Goal: Navigation & Orientation: Find specific page/section

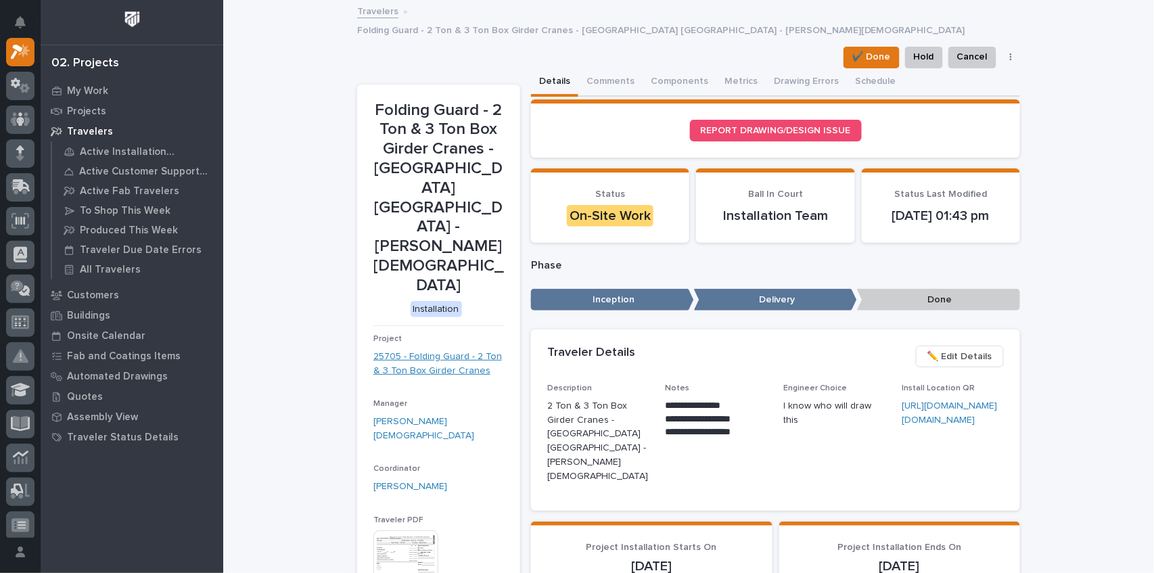
click at [424, 350] on link "25705 - Folding Guard - 2 Ton & 3 Ton Box Girder Cranes" at bounding box center [438, 364] width 131 height 28
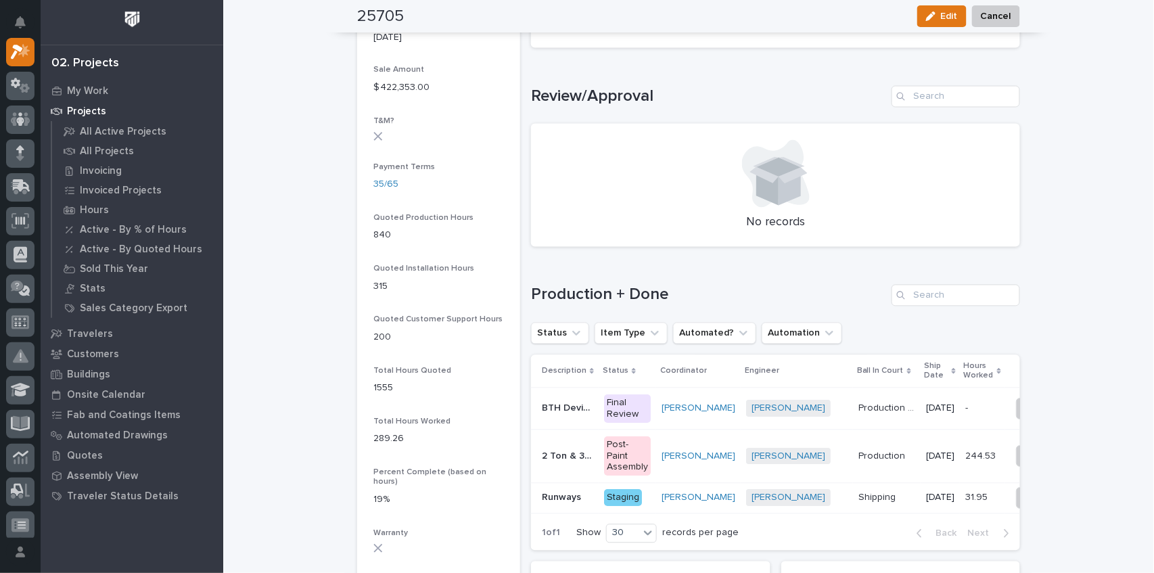
scroll to position [812, 0]
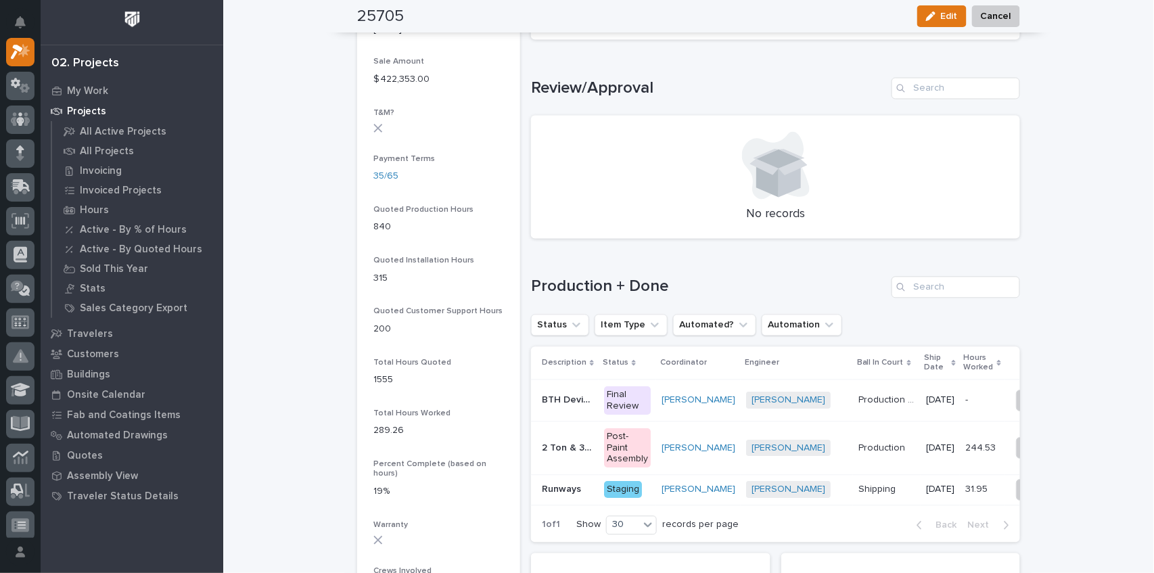
click at [564, 400] on p "BTH Devices" at bounding box center [569, 399] width 54 height 14
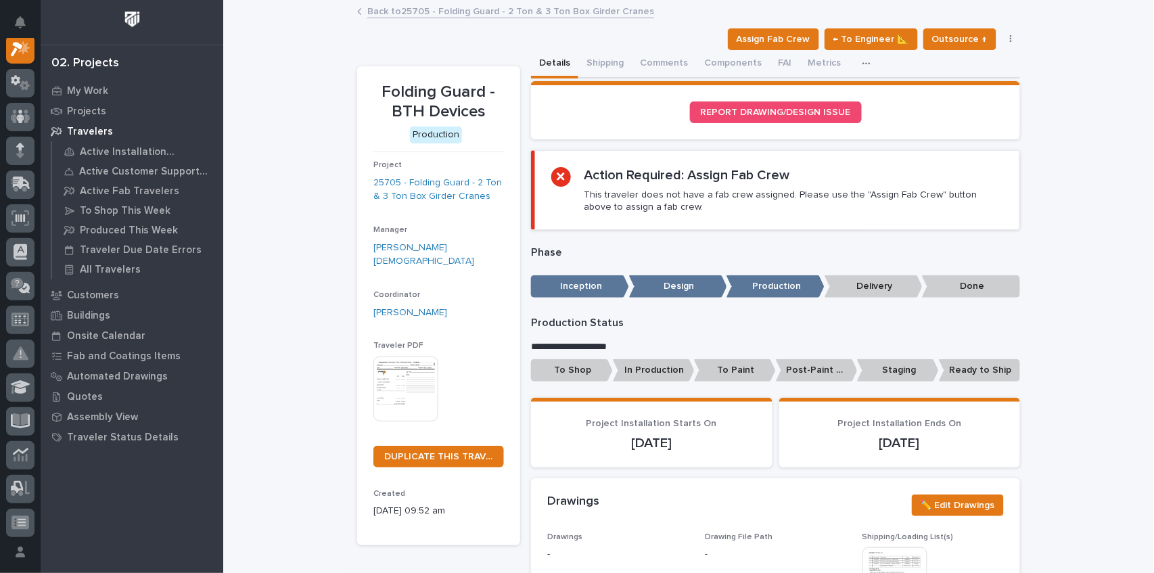
scroll to position [34, 0]
click at [595, 65] on button "Shipping" at bounding box center [604, 64] width 53 height 28
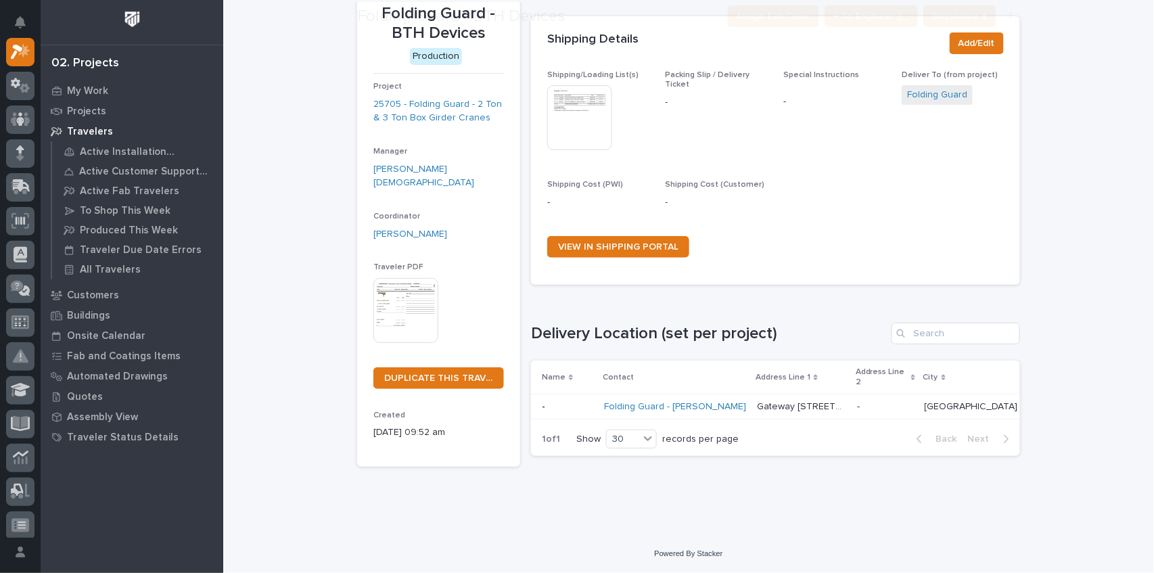
scroll to position [85, 0]
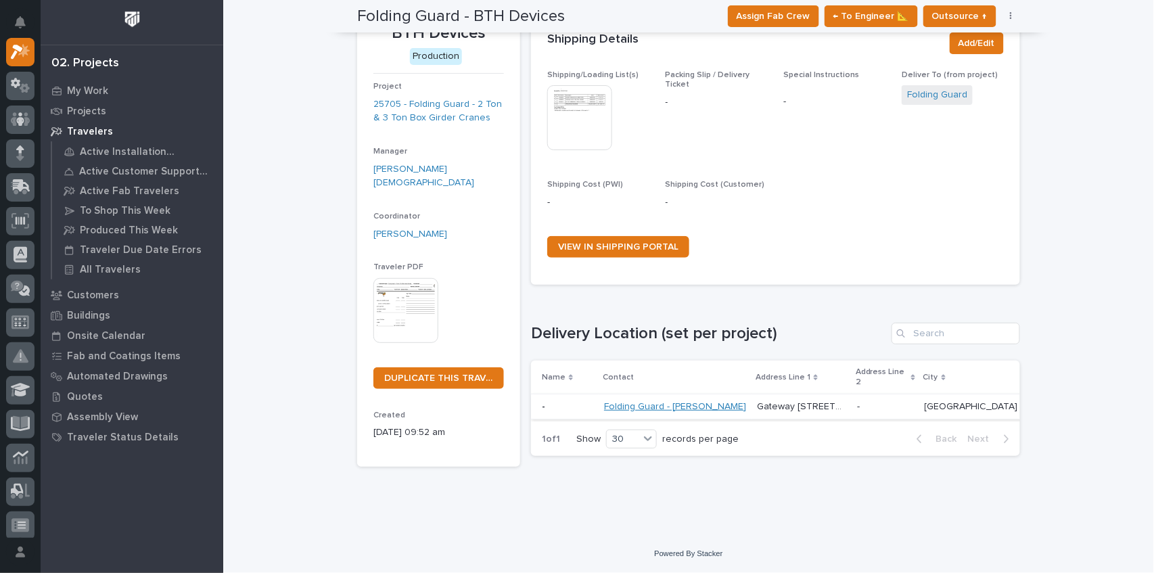
click at [676, 401] on link "Folding Guard - [PERSON_NAME]" at bounding box center [675, 407] width 142 height 12
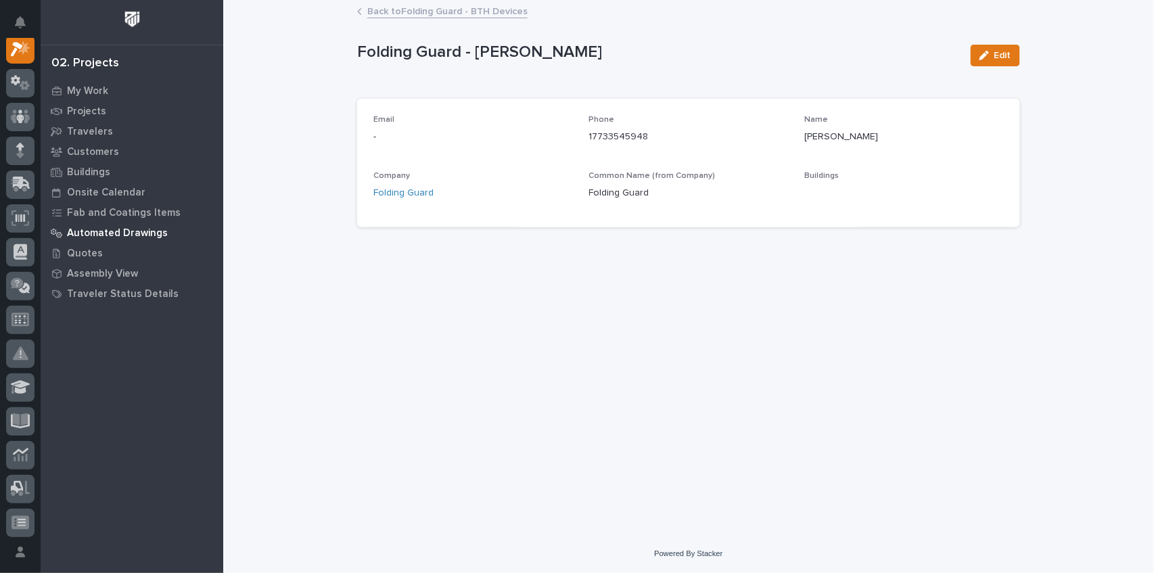
scroll to position [34, 0]
click at [359, 11] on icon at bounding box center [359, 11] width 3 height 5
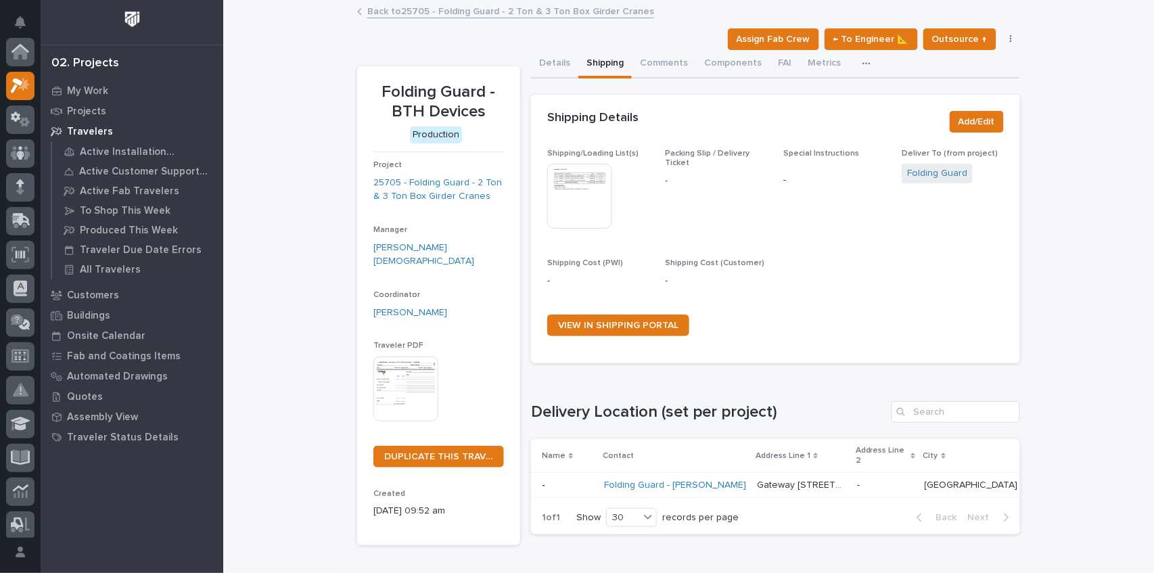
scroll to position [37, 0]
click at [763, 484] on p "Gateway [STREET_ADDRESS][PERSON_NAME]" at bounding box center [803, 484] width 92 height 14
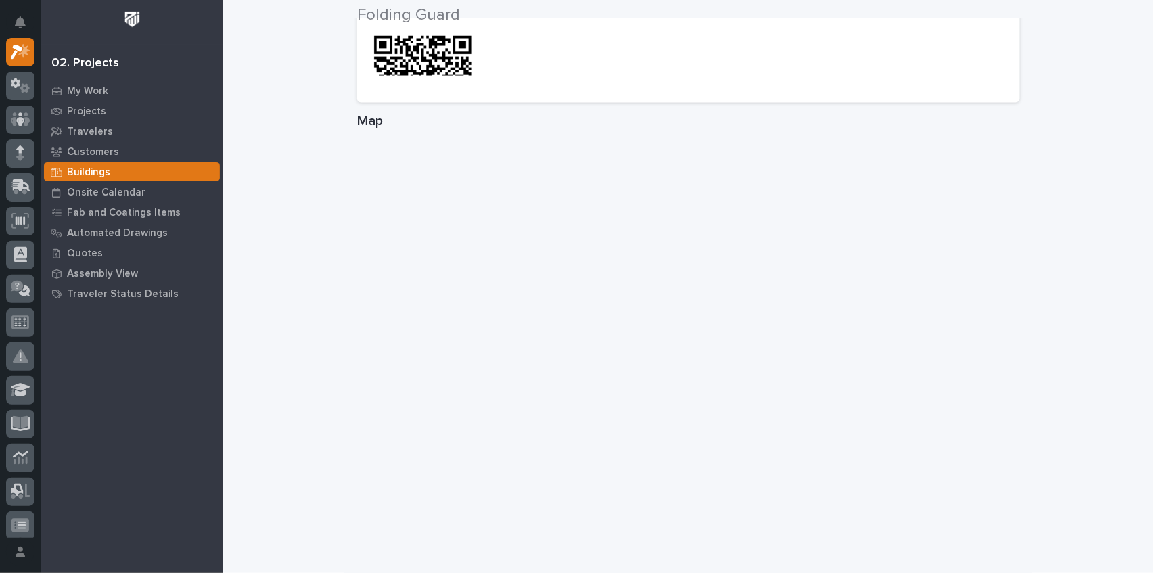
scroll to position [857, 0]
